Goal: Use online tool/utility: Utilize a website feature to perform a specific function

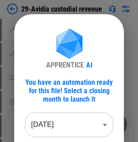
scroll to position [44, 0]
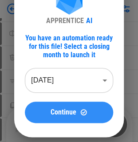
click at [77, 108] on button "Continue" at bounding box center [69, 112] width 88 height 21
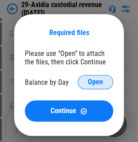
click at [90, 87] on button "Open" at bounding box center [95, 82] width 35 height 14
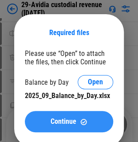
click at [79, 123] on div "Continue" at bounding box center [68, 122] width 67 height 8
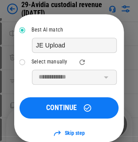
scroll to position [45, 0]
click at [72, 119] on div "**********" at bounding box center [69, 67] width 99 height 142
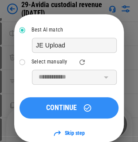
click at [69, 111] on div "CONTINUE" at bounding box center [69, 107] width 78 height 9
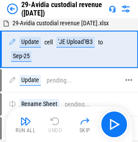
scroll to position [0, 0]
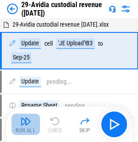
click at [24, 118] on img "button" at bounding box center [25, 121] width 11 height 11
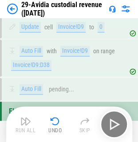
scroll to position [932, 0]
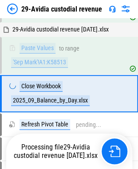
scroll to position [257, 0]
